Goal: Transaction & Acquisition: Purchase product/service

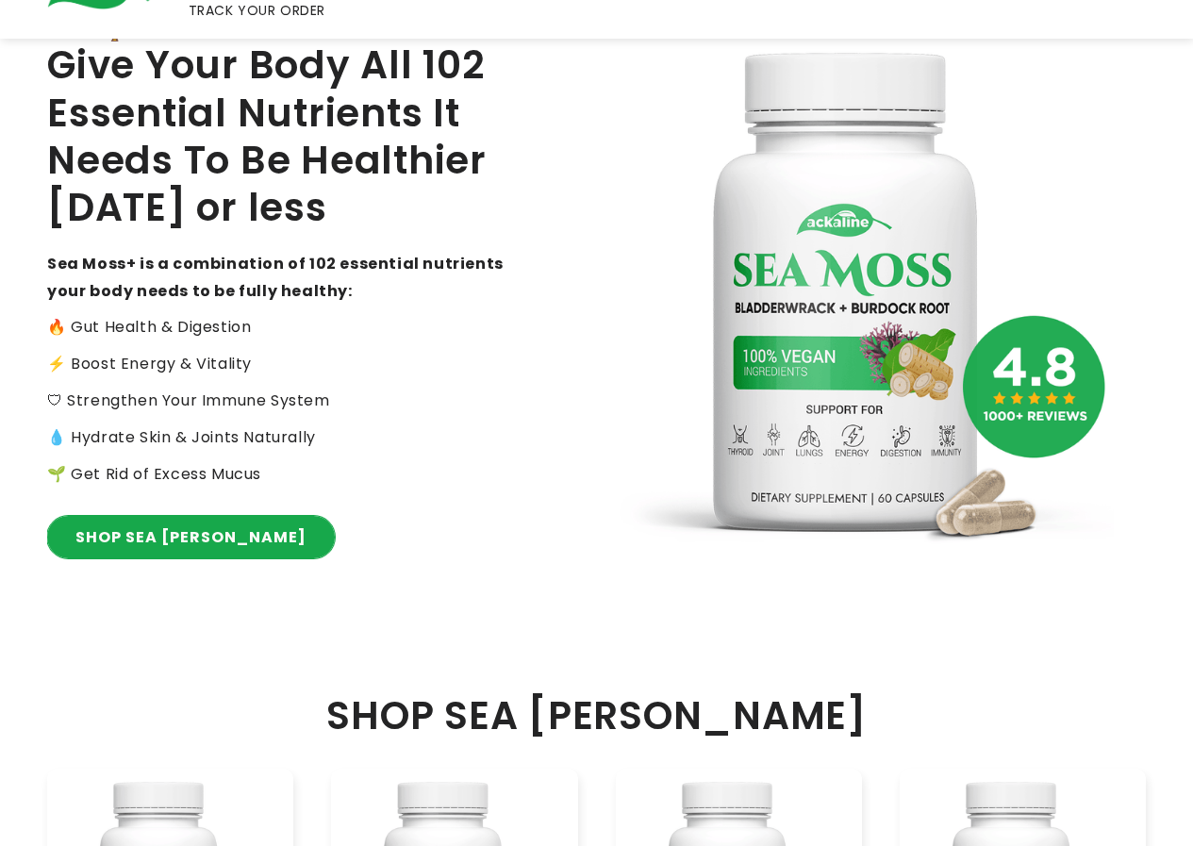
drag, startPoint x: 221, startPoint y: 481, endPoint x: 216, endPoint y: 494, distance: 14.0
click at [221, 482] on div "RATED: 🏆 #1 MOST POWERFUL SUPERFOOD Give Your Body All 102 Essential Nutrients …" at bounding box center [322, 297] width 550 height 655
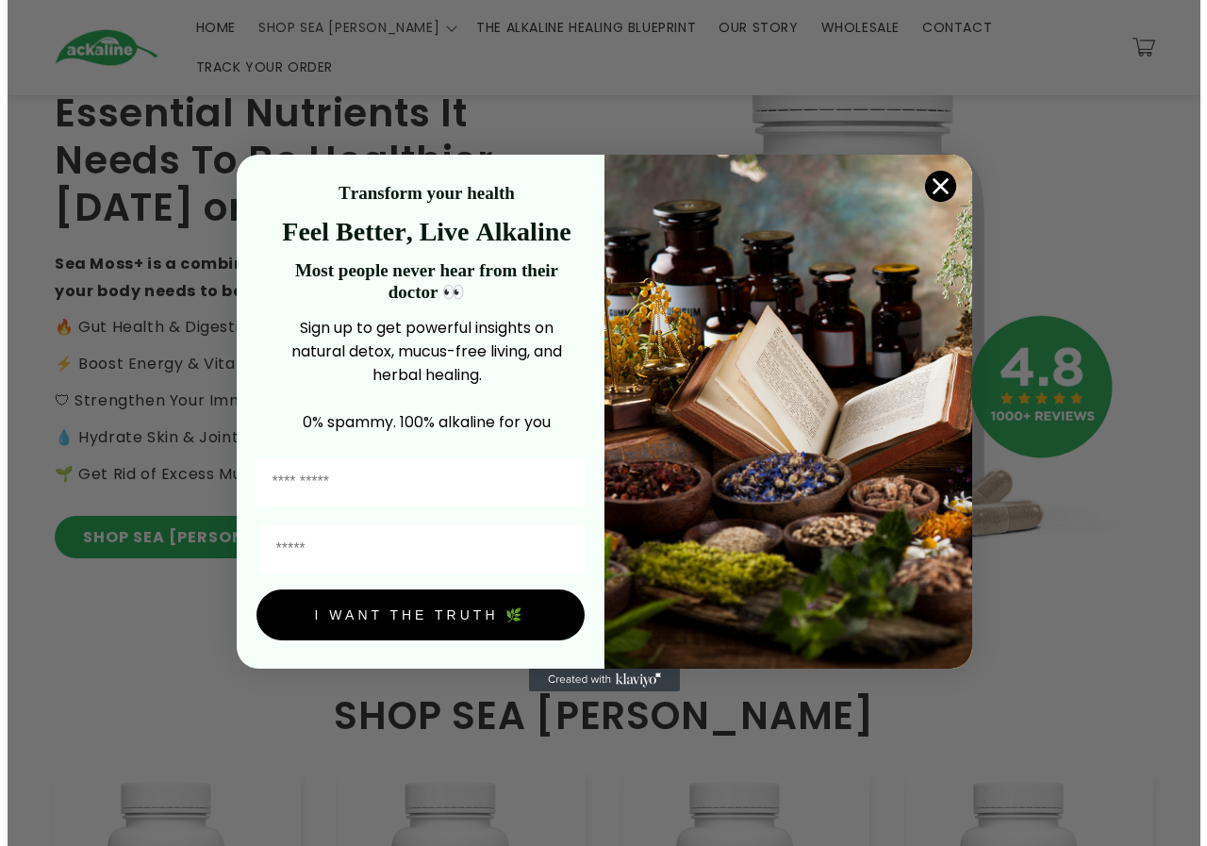
scroll to position [195, 0]
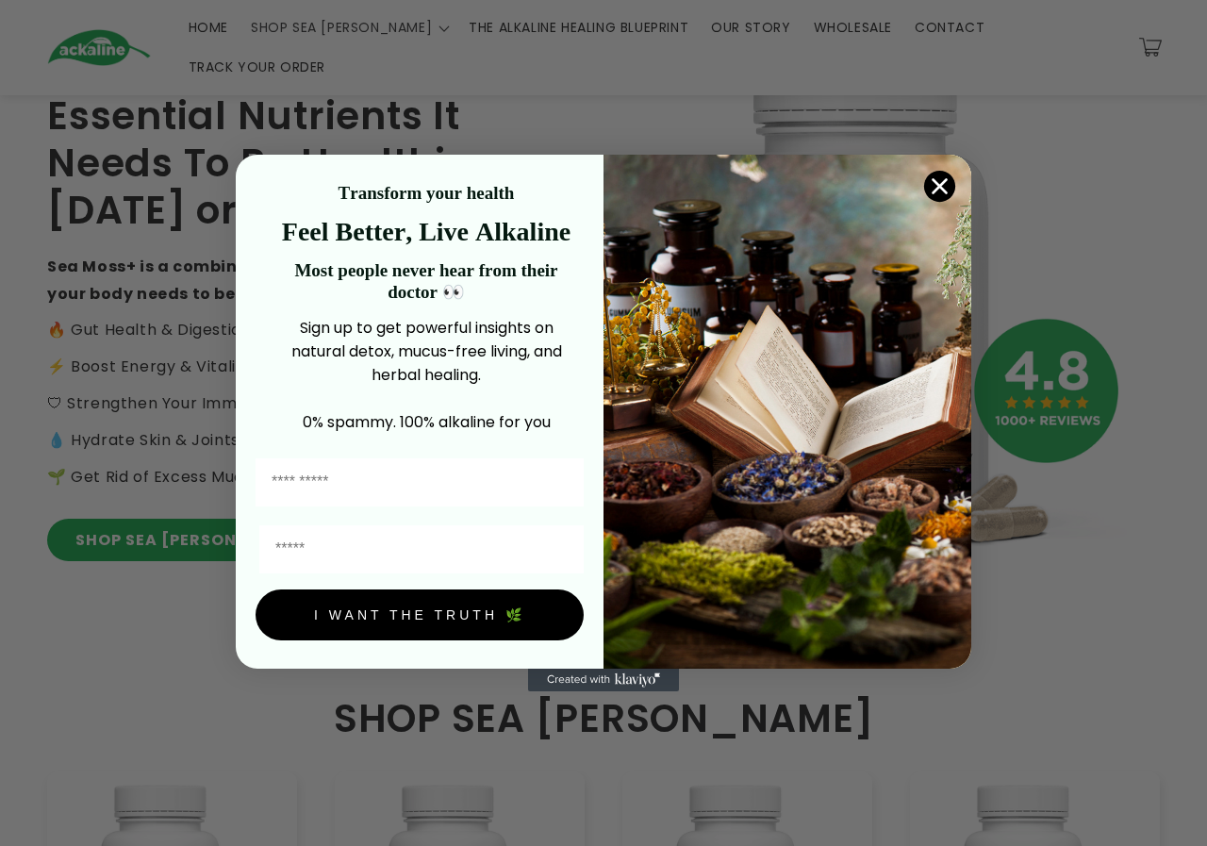
click at [947, 181] on circle "Close dialog" at bounding box center [939, 186] width 31 height 31
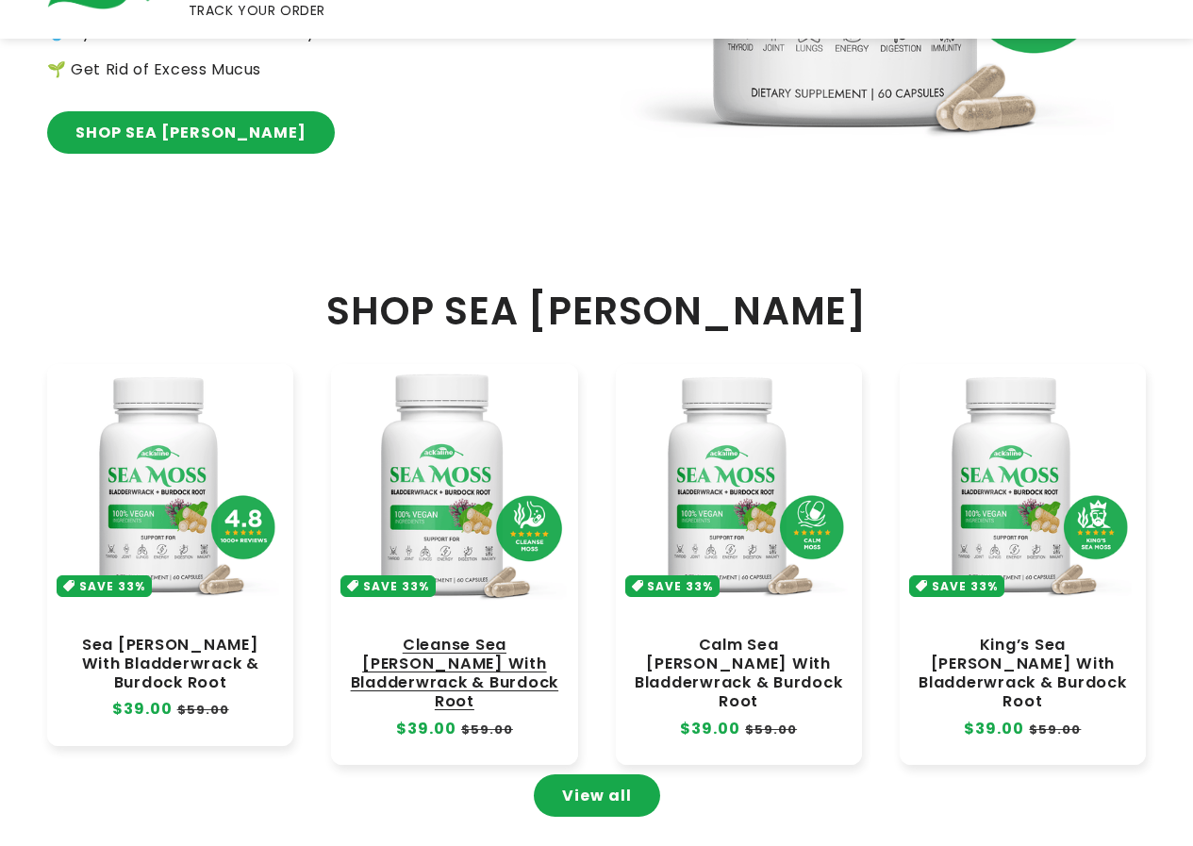
scroll to position [669, 0]
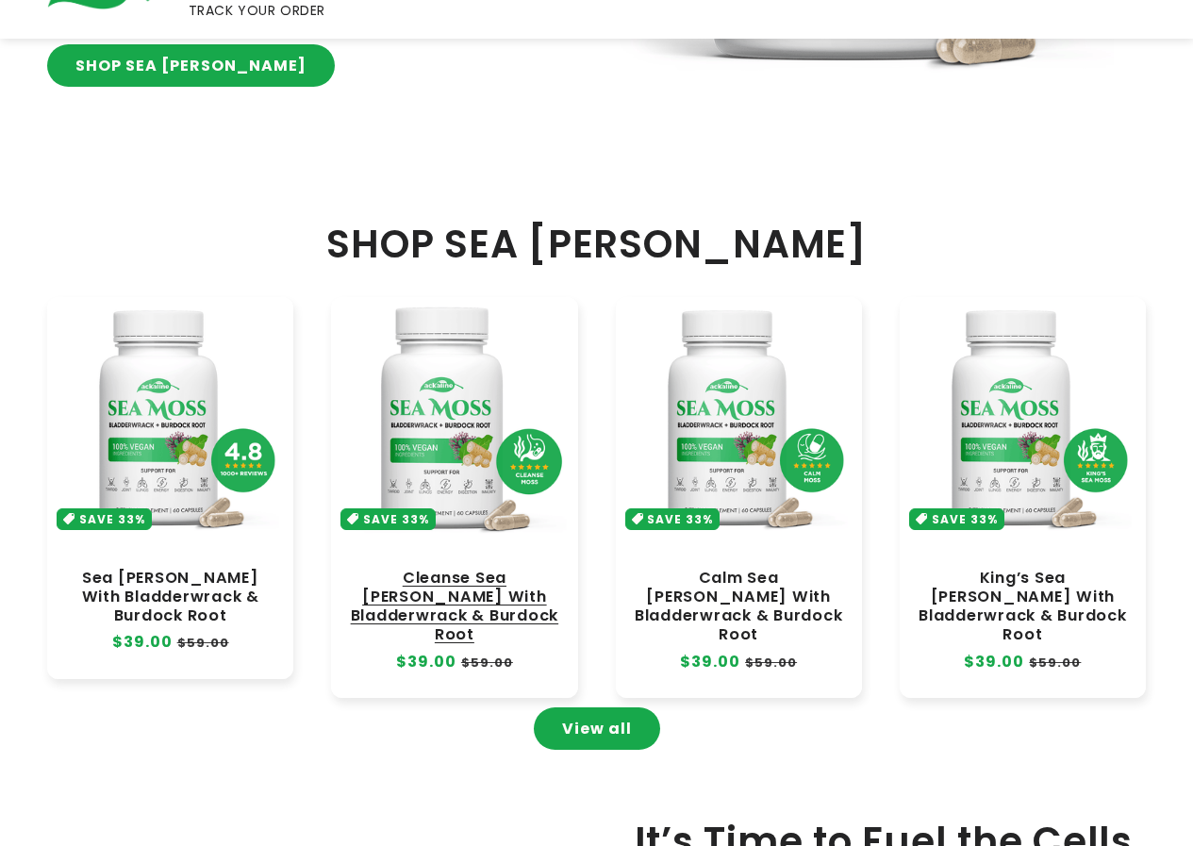
click at [486, 568] on link "Cleanse Sea [PERSON_NAME] With Bladderwrack & Burdock Root" at bounding box center [454, 606] width 208 height 76
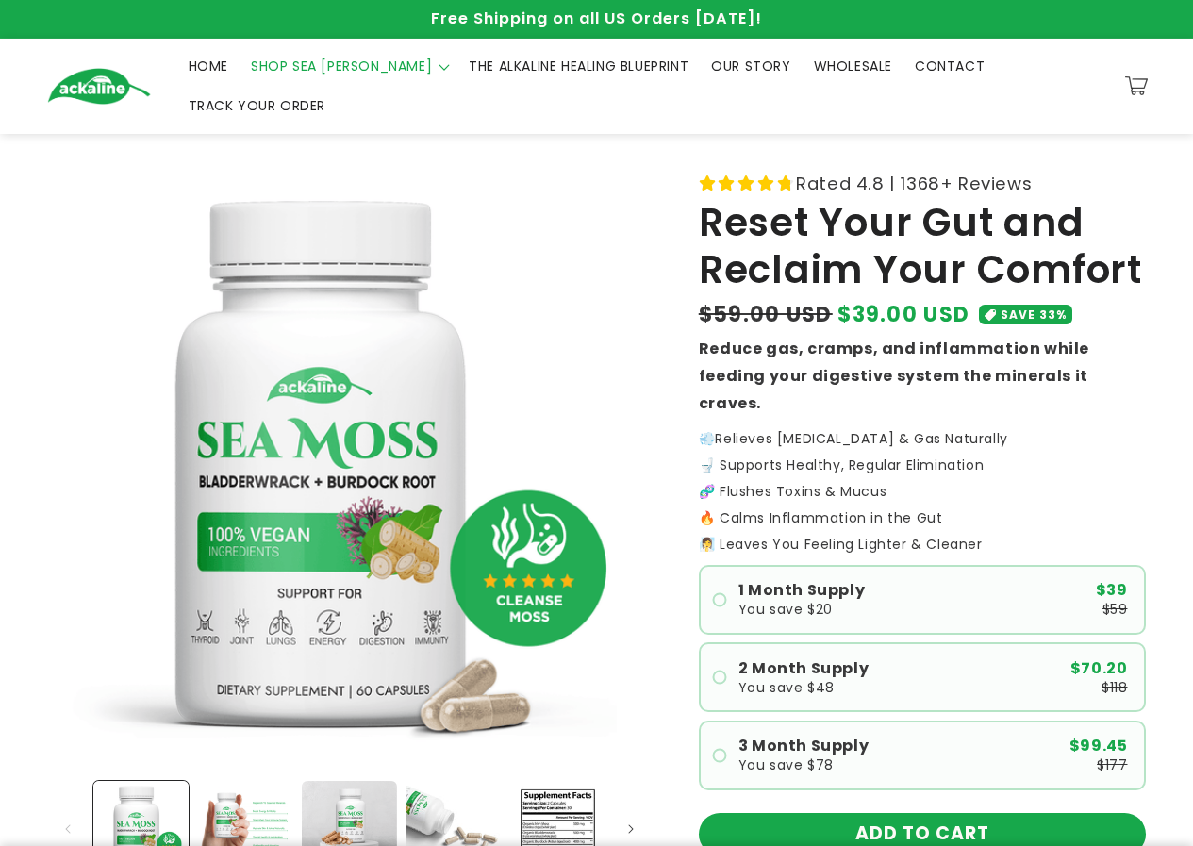
click at [804, 743] on product-info "Rated 4.8 | 1368+ Reviews Reset Your Gut and Reclaim Your Comfort Regular price…" at bounding box center [922, 708] width 447 height 1081
click at [817, 813] on button "ADD TO CART" at bounding box center [922, 834] width 447 height 42
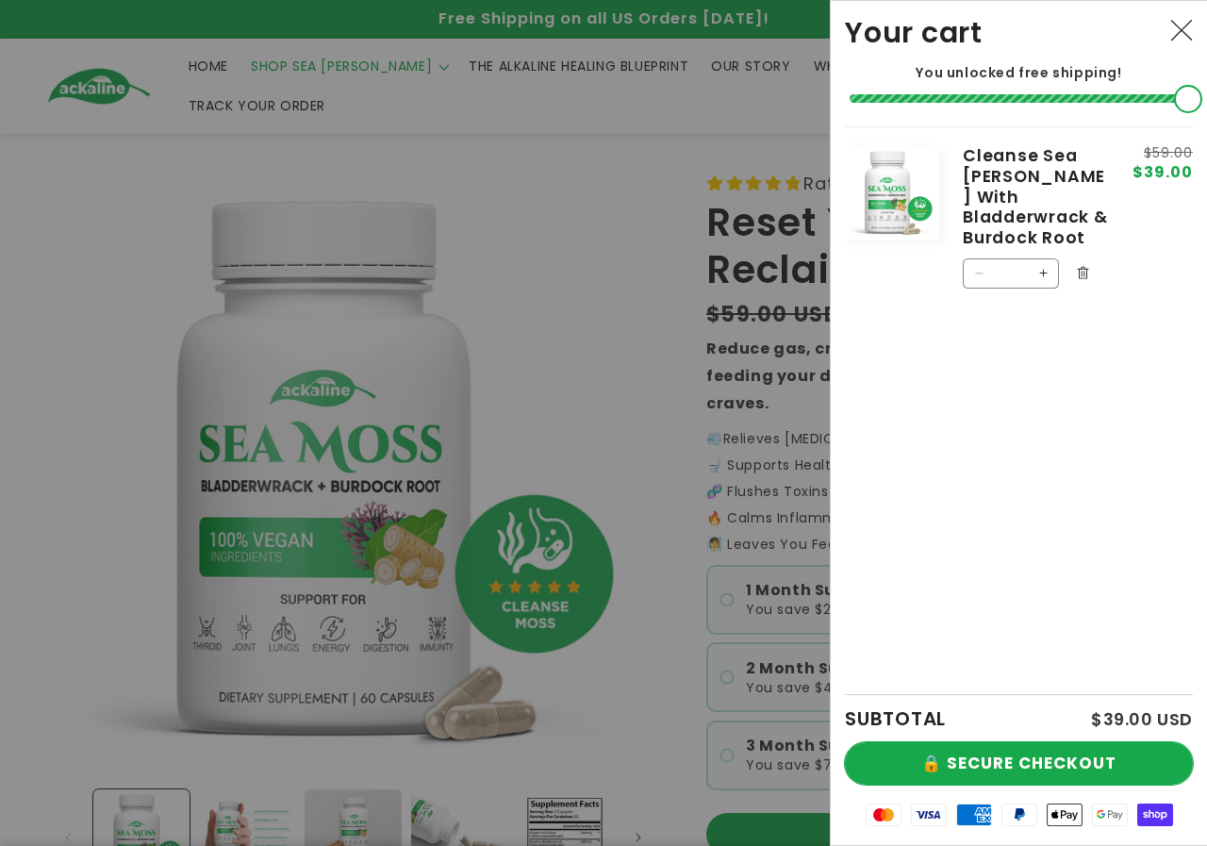
click at [1067, 757] on button "🔒 SECURE CHECKOUT" at bounding box center [1019, 763] width 348 height 42
click at [1035, 750] on button "🔒 SECURE CHECKOUT" at bounding box center [1019, 763] width 348 height 42
